Goal: Information Seeking & Learning: Stay updated

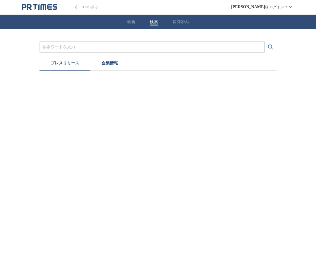
click at [122, 46] on input "プレスリリースおよび企業を検索する" at bounding box center [152, 47] width 220 height 6
click at [265, 41] on button "検索する" at bounding box center [271, 47] width 12 height 12
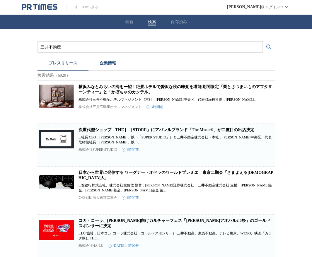
click at [50, 48] on input "三井不動産" at bounding box center [150, 47] width 220 height 6
type input "住友不動産"
click at [263, 41] on button "検索する" at bounding box center [269, 47] width 12 height 12
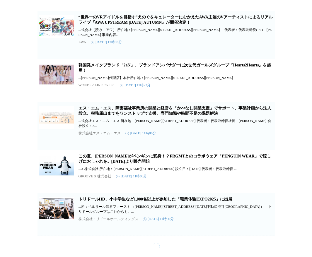
scroll to position [2512, 0]
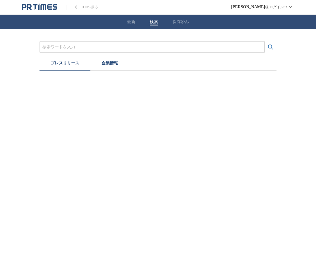
click at [77, 51] on div at bounding box center [153, 47] width 226 height 12
click at [77, 50] on input "プレスリリースおよび企業を検索する" at bounding box center [152, 47] width 220 height 6
click at [265, 41] on button "検索する" at bounding box center [271, 47] width 12 height 12
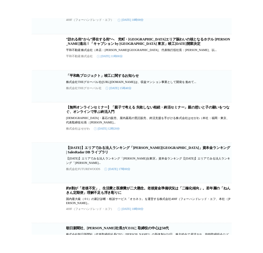
scroll to position [1603, 0]
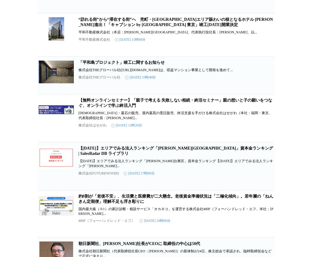
click at [166, 27] on link "“訪れる街”から“滞在する街”へ　兜町・[GEOGRAPHIC_DATA]エリア賑わいの核となるホテル [PERSON_NAME]進出！「キャプション by …" at bounding box center [176, 22] width 195 height 10
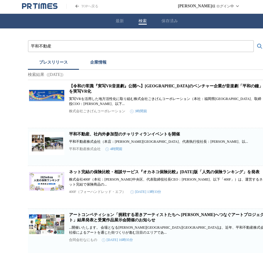
scroll to position [0, 0]
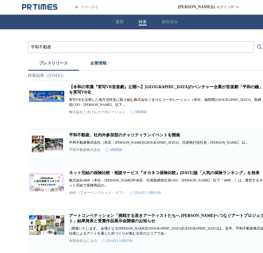
click at [135, 43] on div "平和不動産" at bounding box center [141, 47] width 226 height 12
click at [135, 45] on input "平和不動産" at bounding box center [141, 47] width 220 height 6
type input "平"
click at [253, 41] on button "検索する" at bounding box center [259, 47] width 12 height 12
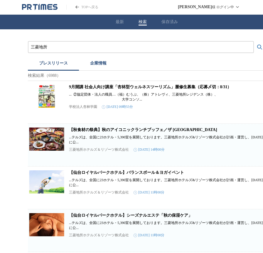
click at [52, 45] on input "三菱地所" at bounding box center [141, 47] width 220 height 6
type input "三"
click at [253, 41] on button "検索する" at bounding box center [259, 47] width 12 height 12
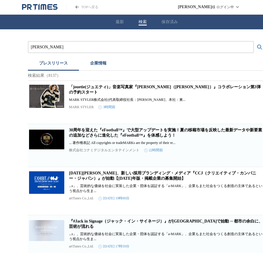
click at [253, 41] on button "検索する" at bounding box center [259, 47] width 12 height 12
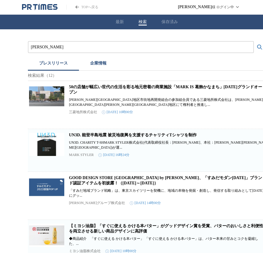
click at [103, 90] on link "50の店舗が幅広い世代の生活を彩る地元密着の商業施設「MARK IS 葛飾かなまち」[DATE]グランドオープン" at bounding box center [165, 90] width 193 height 10
click at [105, 47] on input "[PERSON_NAME]" at bounding box center [141, 47] width 220 height 6
type input "M"
click at [253, 41] on button "検索する" at bounding box center [259, 47] width 12 height 12
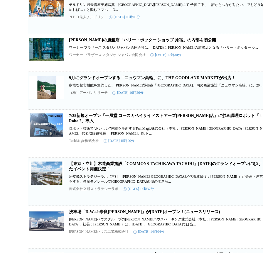
scroll to position [1607, 0]
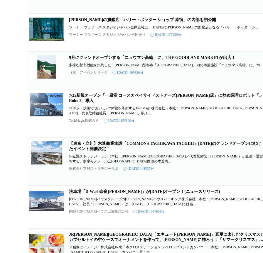
click at [112, 151] on link "【東京・立川】木造商業施設「COMMONS TACHIKAWA TACHIHI」[DATE]のグランドオープンにむけたイベント開催決定！" at bounding box center [165, 146] width 192 height 10
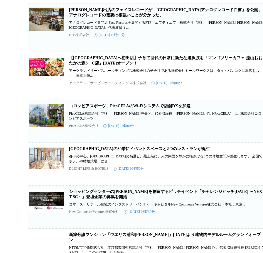
scroll to position [2793, 0]
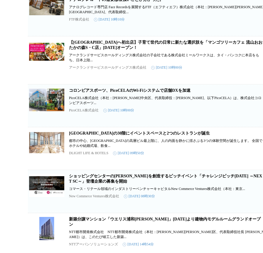
click at [154, 50] on link "【[GEOGRAPHIC_DATA]へ初出店】子育て世代の日常に新たな選択肢を「マンゴツリーカフェ 流山おおたかの森S・C店」[DATE]オープン！" at bounding box center [165, 45] width 193 height 10
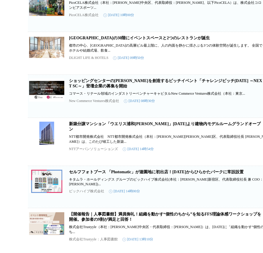
scroll to position [2910, 0]
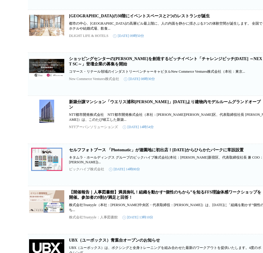
click at [127, 18] on link "[GEOGRAPHIC_DATA]の30階にイベントスペースと2つのレストランが誕生" at bounding box center [139, 16] width 141 height 4
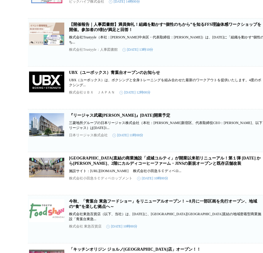
scroll to position [3137, 0]
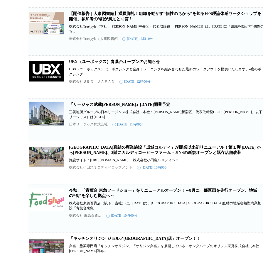
click at [144, 107] on link "『リージャス武蔵[PERSON_NAME]』[DATE]開業予定" at bounding box center [119, 104] width 101 height 4
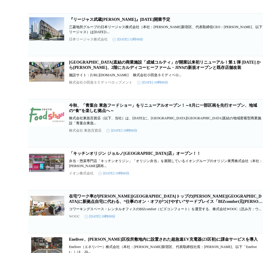
scroll to position [3174, 0]
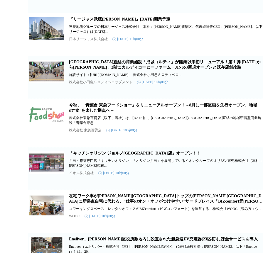
click at [133, 69] on link "[GEOGRAPHIC_DATA]直結の商業施設「成城コルティ」が開業以来初リニューアル！第１弾 [DATE] から[PERSON_NAME]、2階にカルディ…" at bounding box center [164, 65] width 191 height 10
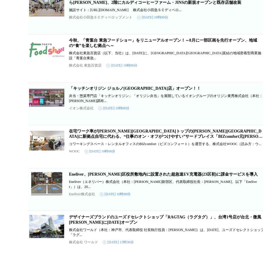
scroll to position [3262, 0]
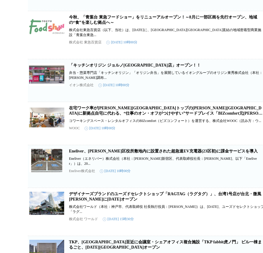
click at [122, 25] on link "今秋、「青葉台 東急フードショー」をリニューアルオープン！～8月に一部区画を先行オープン、地域の“食”を楽しむ拠点へ～" at bounding box center [163, 20] width 188 height 10
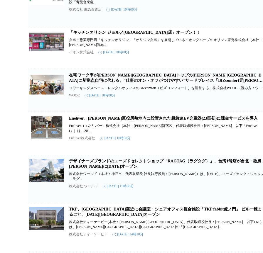
scroll to position [3371, 0]
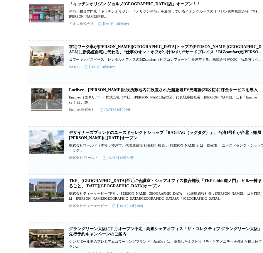
click at [150, 59] on link "在宅ワーク率が[PERSON_NAME][GEOGRAPHIC_DATA]トップの[PERSON_NAME][GEOGRAPHIC_DATA]に新拠点自宅に代…" at bounding box center [166, 52] width 194 height 15
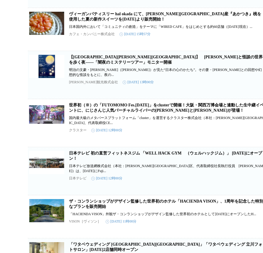
scroll to position [4019, 0]
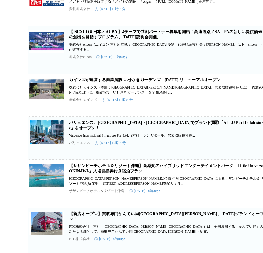
scroll to position [4342, 0]
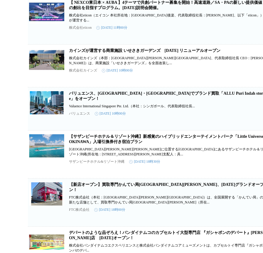
click at [154, 53] on link "カインズが運営する商業施設 いせさきガーデンズ　[DATE] リニューアルオープン" at bounding box center [144, 50] width 151 height 4
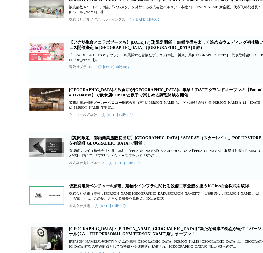
scroll to position [0, 0]
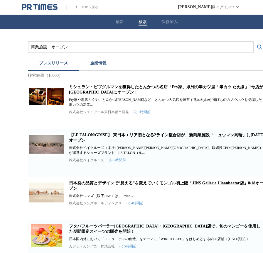
click at [37, 48] on input "商業施設　オープン" at bounding box center [141, 47] width 220 height 6
click at [253, 41] on button "検索する" at bounding box center [259, 47] width 12 height 12
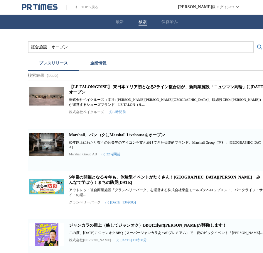
click at [81, 91] on link "【LE TALON/GRISE】 東日本エリア初となる2ライン複合店が、新商業施設「ニュウマン高輪」に[DATE]オープン" at bounding box center [166, 90] width 195 height 10
click at [82, 44] on input "複合施設　オープン" at bounding box center [141, 47] width 220 height 6
type input "複"
click at [253, 41] on button "検索する" at bounding box center [259, 47] width 12 height 12
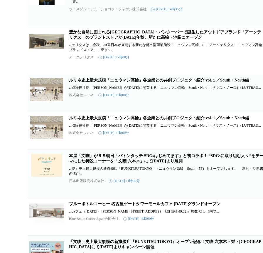
scroll to position [829, 0]
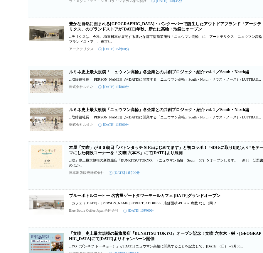
click at [122, 74] on link "ルミネ史上最大規模「ニュウマン高輪」各企業との共創プロジェクト紹介 vol.１／South・North編" at bounding box center [159, 72] width 180 height 4
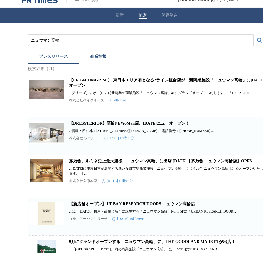
scroll to position [0, 0]
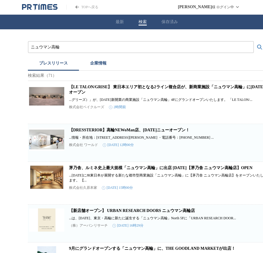
click at [79, 47] on input "ニュウマン高輪" at bounding box center [141, 47] width 220 height 6
click at [253, 41] on button "検索する" at bounding box center [259, 47] width 12 height 12
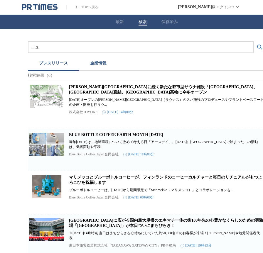
type input "ニ"
type input "平和不動産"
click at [253, 41] on button "検索する" at bounding box center [259, 47] width 12 height 12
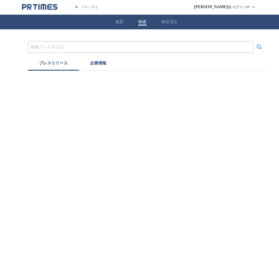
click at [79, 46] on input "プレスリリースおよび企業を検索する" at bounding box center [141, 47] width 220 height 6
type input "r"
click at [253, 41] on button "検索する" at bounding box center [259, 47] width 12 height 12
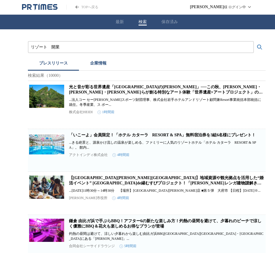
click at [253, 41] on button "検索する" at bounding box center [259, 47] width 12 height 12
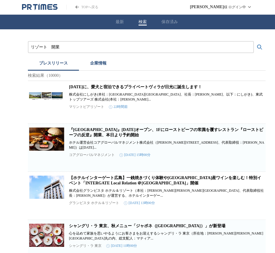
click at [45, 46] on input "リゾート　開業" at bounding box center [141, 47] width 220 height 6
click at [253, 41] on button "検索する" at bounding box center [259, 47] width 12 height 12
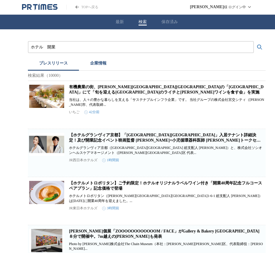
click at [49, 46] on input "ホテル　開業" at bounding box center [141, 47] width 220 height 6
click at [253, 41] on button "検索する" at bounding box center [259, 47] width 12 height 12
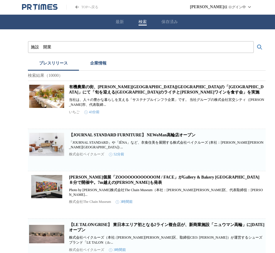
click at [55, 44] on input "施設　開業" at bounding box center [141, 47] width 220 height 6
click at [28, 47] on div "施設" at bounding box center [141, 47] width 226 height 12
click at [30, 47] on div "施設" at bounding box center [141, 47] width 226 height 12
click at [33, 48] on input "施設" at bounding box center [141, 47] width 220 height 6
type input "広島　施設"
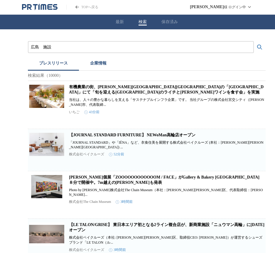
click at [253, 41] on button "検索する" at bounding box center [259, 47] width 12 height 12
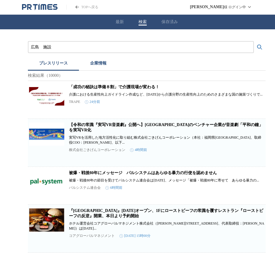
click at [95, 6] on link "TOPへ戻る" at bounding box center [82, 7] width 32 height 5
